Goal: Task Accomplishment & Management: Manage account settings

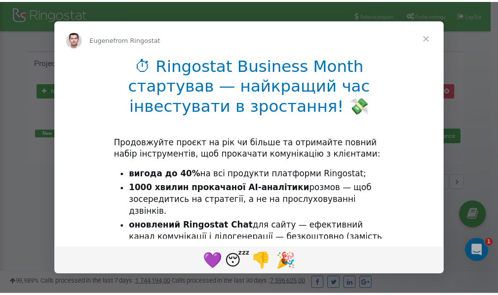
scroll to position [147, 0]
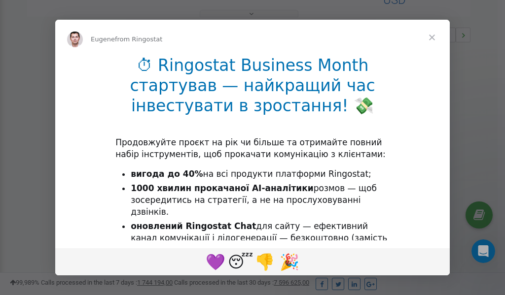
click at [435, 38] on span "Close" at bounding box center [432, 38] width 36 height 36
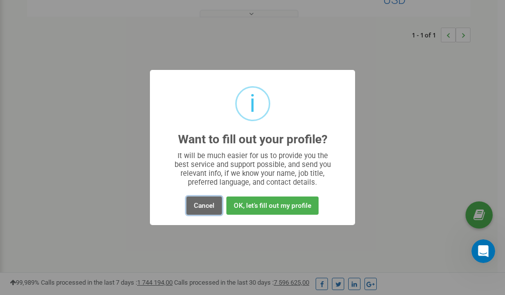
click at [208, 206] on button "Cancel" at bounding box center [204, 206] width 36 height 18
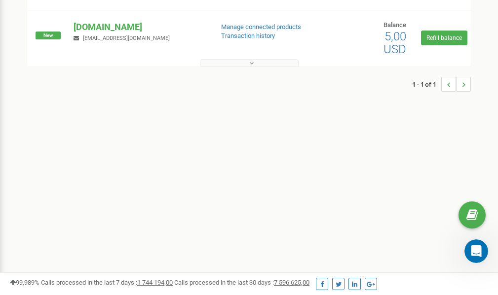
scroll to position [0, 0]
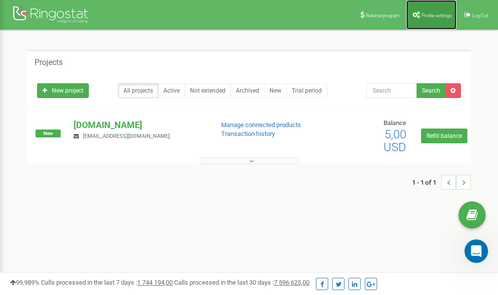
click at [437, 18] on link "Profile settings" at bounding box center [431, 15] width 50 height 30
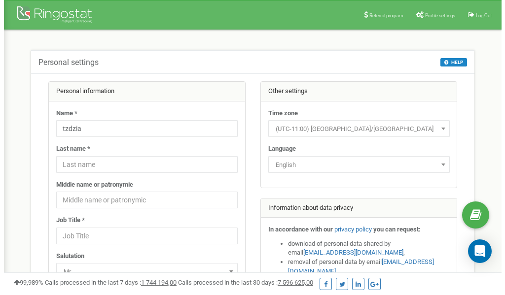
scroll to position [49, 0]
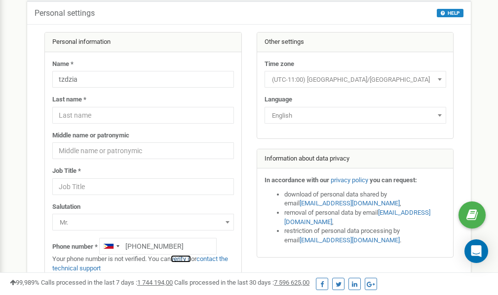
click at [186, 259] on link "verify it" at bounding box center [181, 258] width 20 height 7
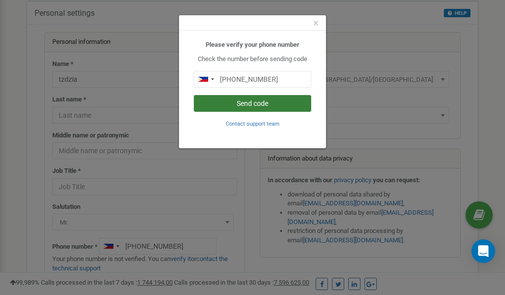
click at [246, 106] on button "Send code" at bounding box center [252, 103] width 117 height 17
